Goal: Task Accomplishment & Management: Use online tool/utility

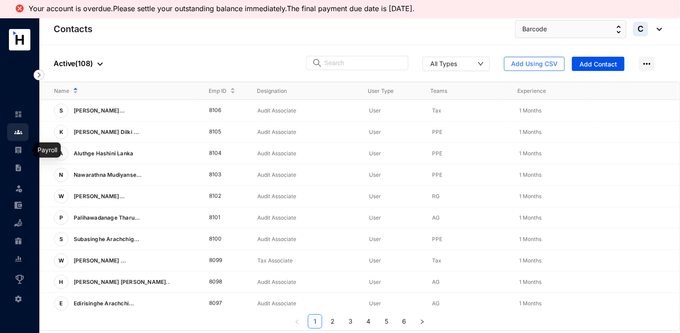
click at [17, 150] on img at bounding box center [18, 150] width 8 height 8
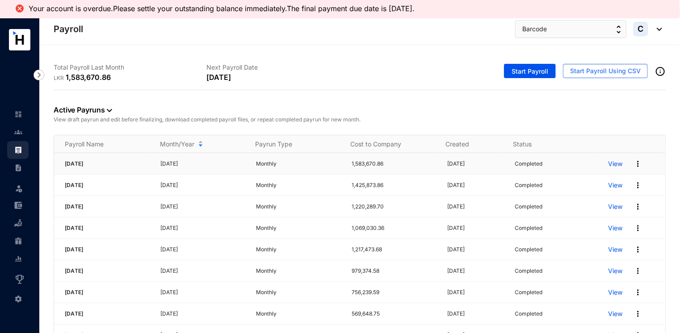
click at [611, 165] on p "View" at bounding box center [616, 164] width 14 height 9
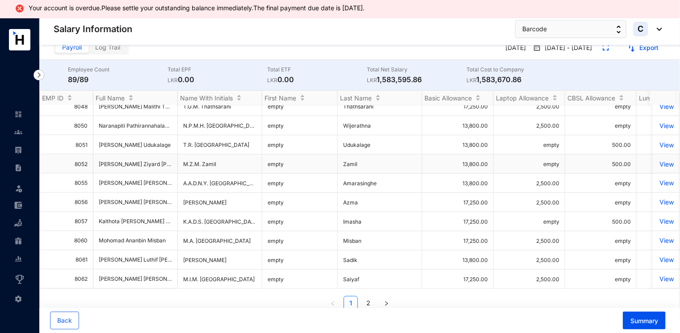
scroll to position [18, 0]
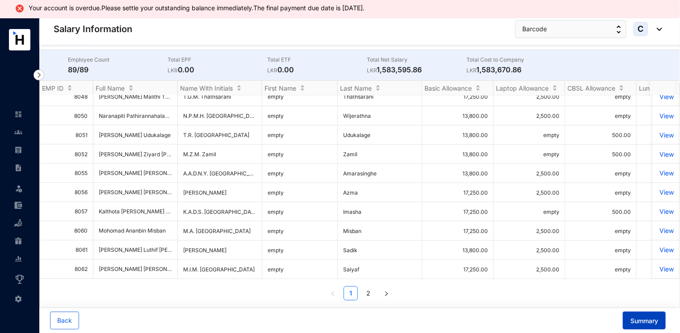
click at [654, 324] on span "Summary" at bounding box center [645, 321] width 28 height 9
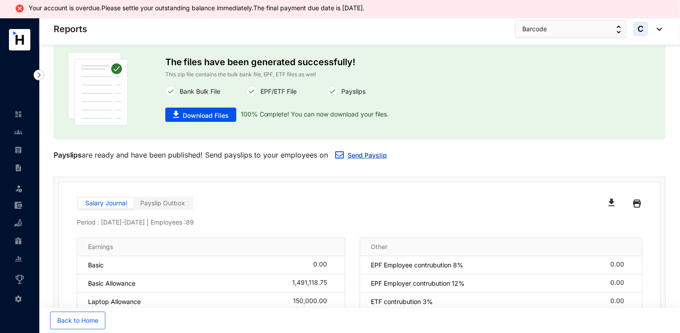
click at [359, 156] on link "Send Payslip" at bounding box center [367, 156] width 39 height 8
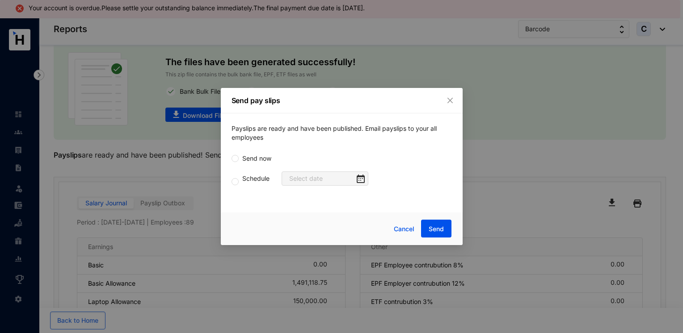
click at [237, 160] on input "Send now" at bounding box center [235, 158] width 7 height 7
radio input "true"
click at [436, 231] on span "Send" at bounding box center [436, 229] width 15 height 9
